Goal: Task Accomplishment & Management: Use online tool/utility

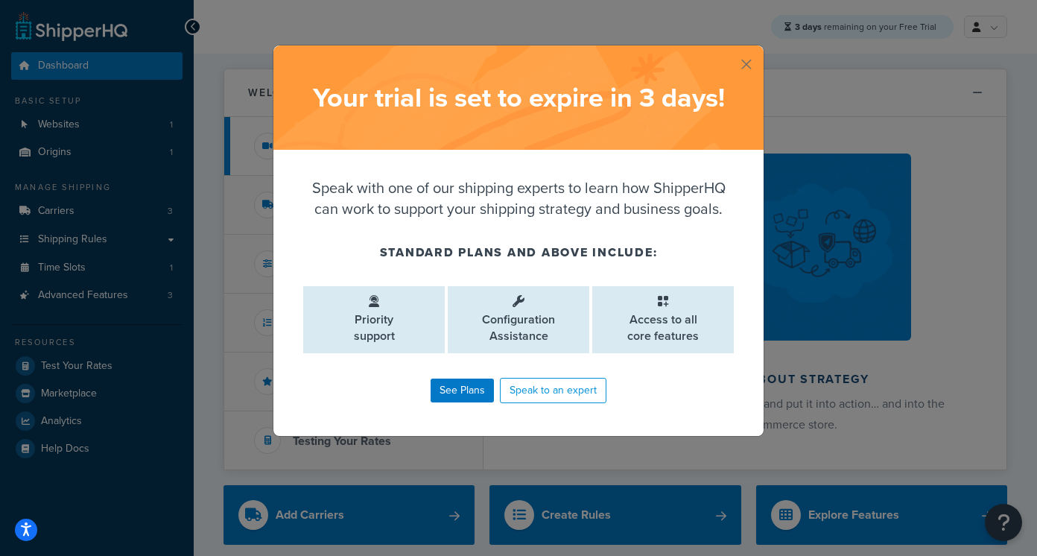
click at [781, 379] on div "Your trial is set to expire in 3 days ! Speak with one of our shipping experts …" at bounding box center [518, 278] width 1037 height 556
click at [583, 391] on link "Speak to an expert" at bounding box center [553, 390] width 107 height 25
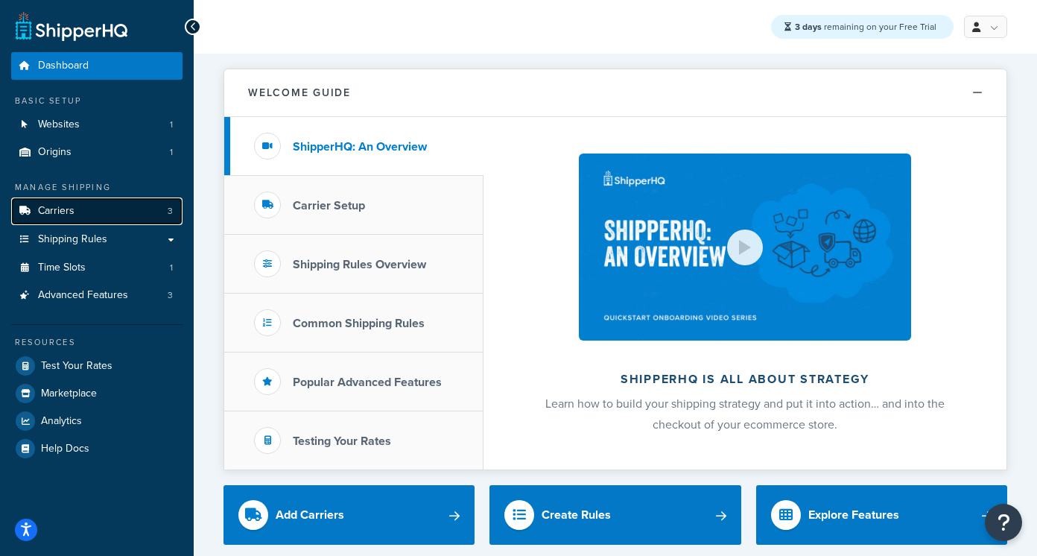
click at [89, 206] on link "Carriers 3" at bounding box center [96, 211] width 171 height 28
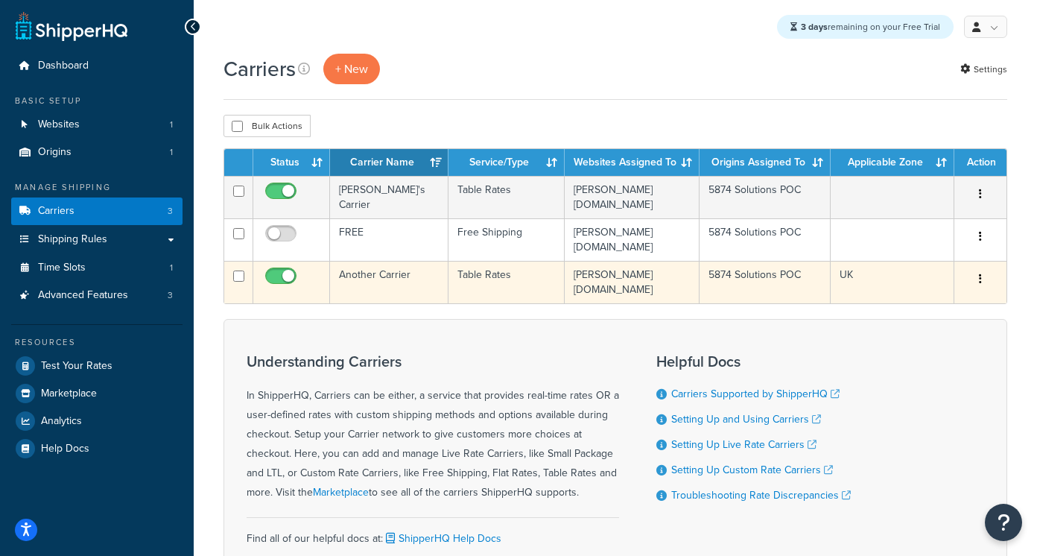
click at [329, 303] on td at bounding box center [291, 282] width 77 height 42
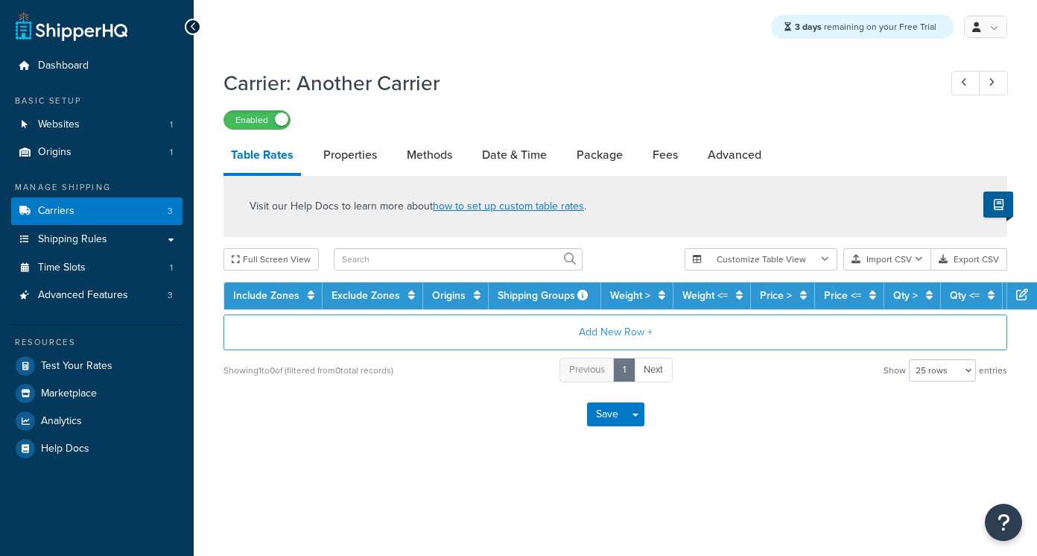
select select "25"
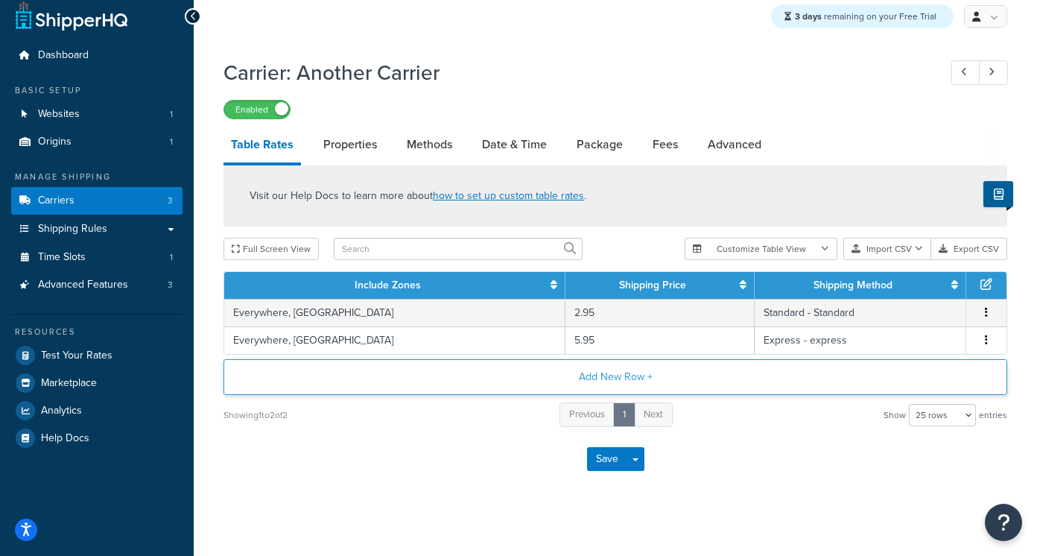
scroll to position [11, 0]
